Goal: Task Accomplishment & Management: Use online tool/utility

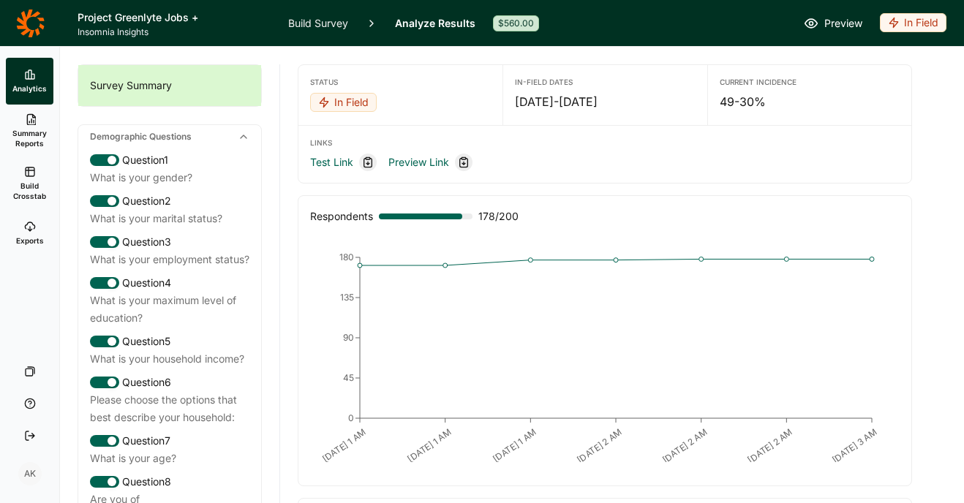
click at [340, 94] on div "In Field" at bounding box center [343, 102] width 67 height 19
click at [215, 183] on button "Draft" at bounding box center [289, 189] width 165 height 32
click at [301, 22] on link "Build Survey" at bounding box center [318, 23] width 60 height 46
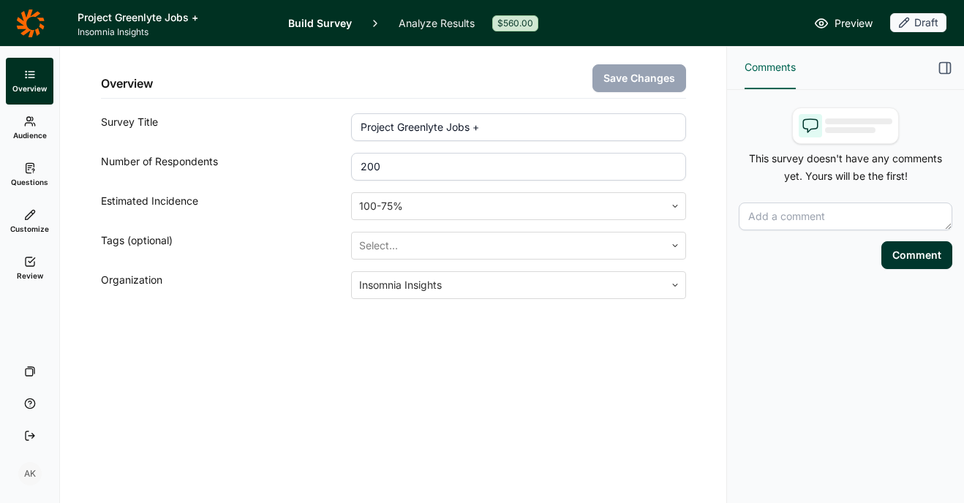
click at [28, 265] on use at bounding box center [31, 261] width 10 height 9
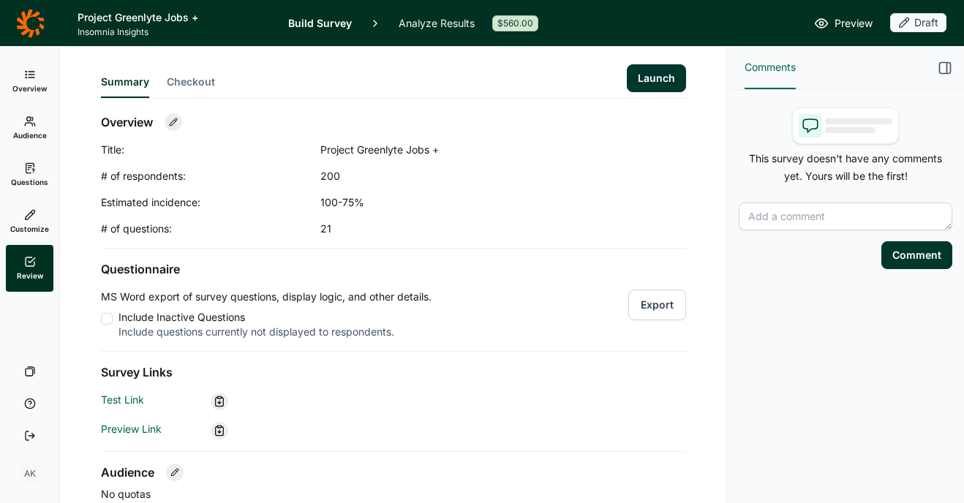
click at [652, 75] on button "Launch" at bounding box center [656, 78] width 59 height 28
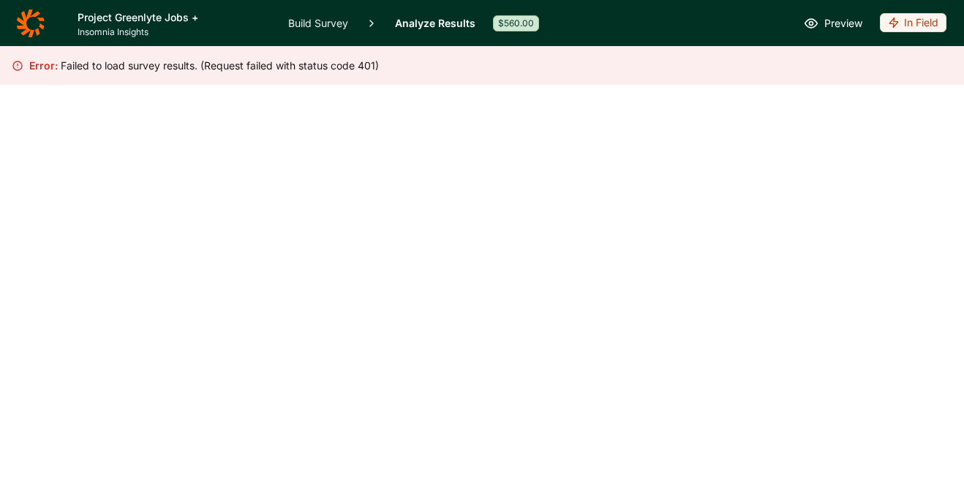
click at [21, 19] on icon at bounding box center [30, 23] width 28 height 28
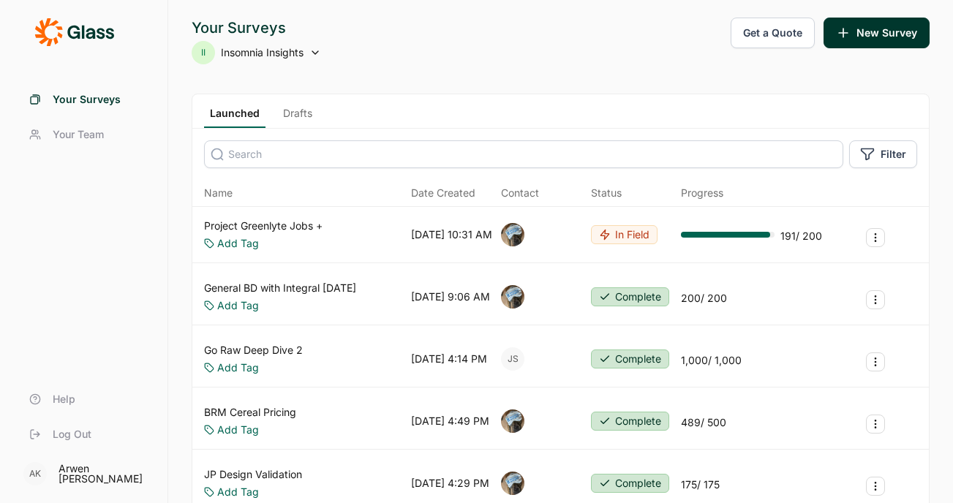
click at [295, 224] on link "Project Greenlyte Jobs +" at bounding box center [263, 226] width 118 height 15
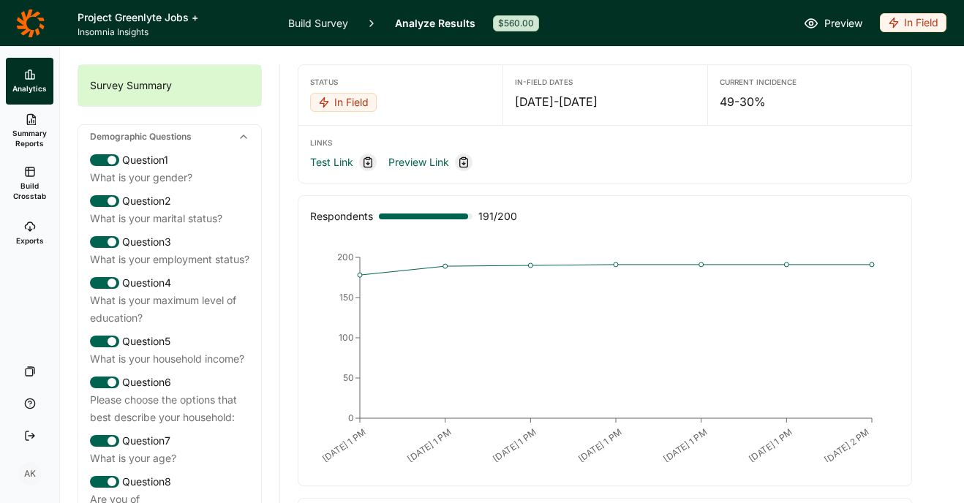
click at [29, 19] on icon at bounding box center [30, 23] width 29 height 29
